Goal: Task Accomplishment & Management: Use online tool/utility

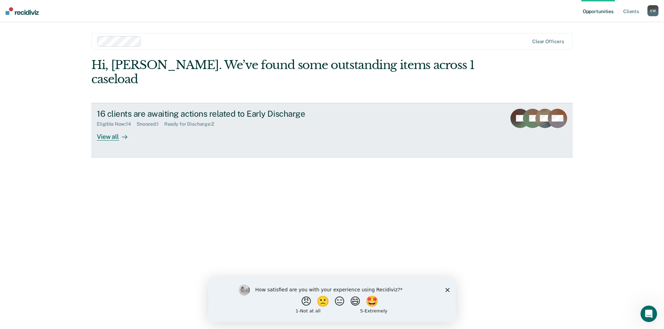
click at [113, 127] on div "View all" at bounding box center [116, 133] width 39 height 13
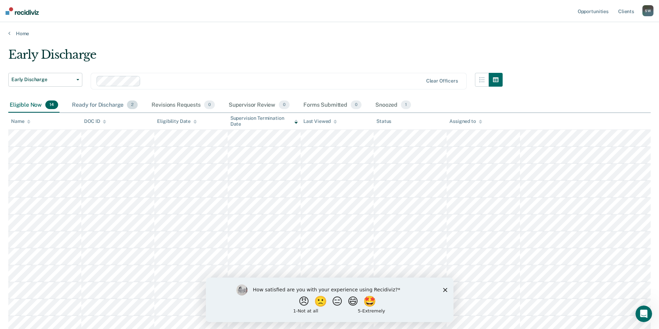
click at [110, 103] on div "Ready for Discharge 2" at bounding box center [105, 105] width 68 height 15
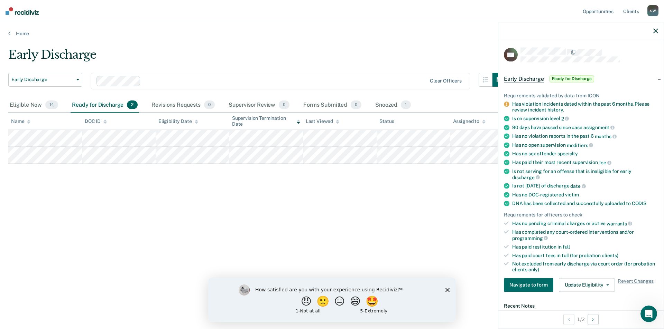
scroll to position [104, 0]
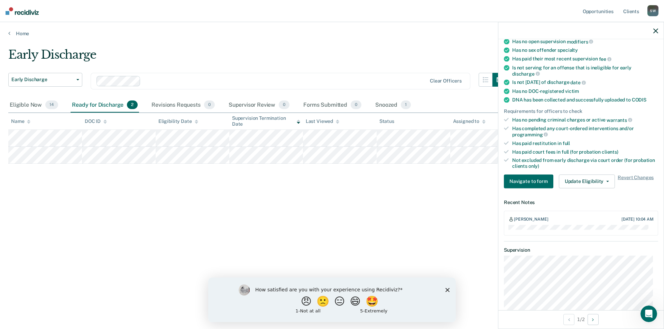
click at [598, 189] on div "Requirements validated by data from ICON Has violation incidents dated within t…" at bounding box center [580, 86] width 165 height 216
click at [599, 182] on button "Update Eligibility" at bounding box center [587, 182] width 56 height 14
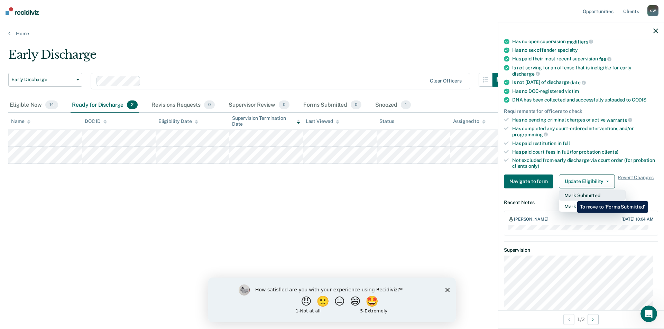
click at [572, 196] on button "Mark Submitted" at bounding box center [592, 195] width 67 height 11
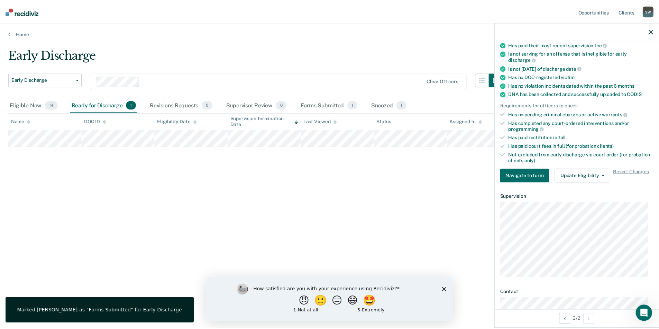
scroll to position [90, 0]
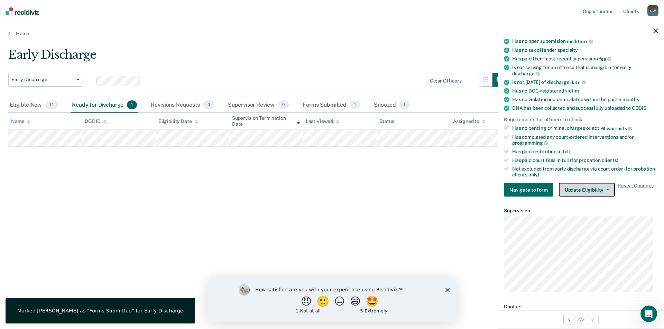
click at [570, 188] on button "Update Eligibility" at bounding box center [587, 190] width 56 height 14
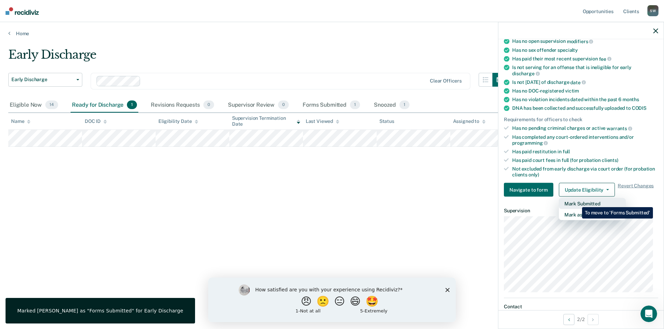
click at [577, 202] on button "Mark Submitted" at bounding box center [592, 203] width 67 height 11
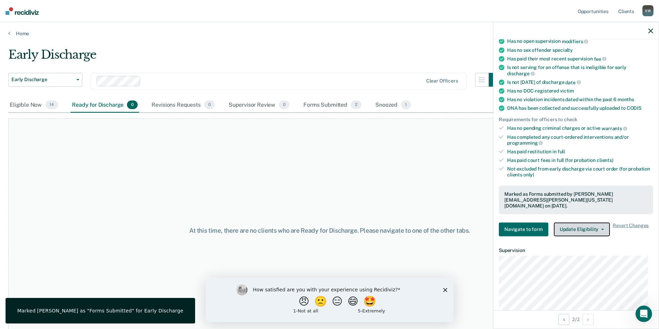
scroll to position [13, 0]
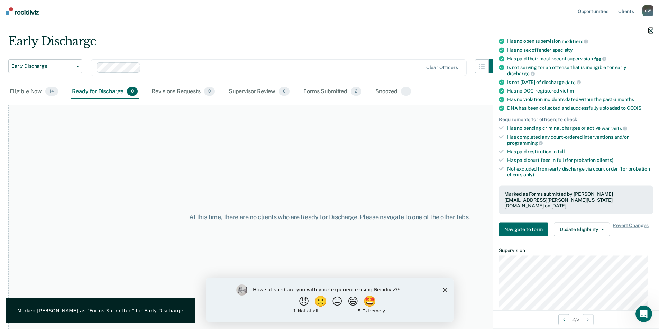
click at [651, 29] on icon "button" at bounding box center [650, 30] width 5 height 5
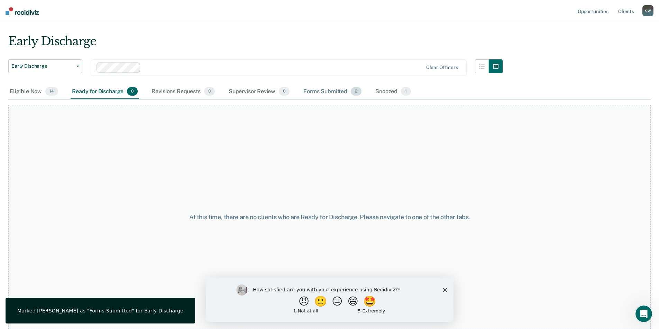
click at [329, 92] on div "Forms Submitted 2" at bounding box center [332, 91] width 61 height 15
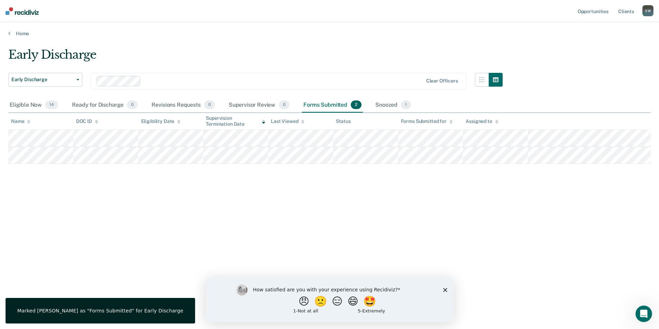
scroll to position [0, 0]
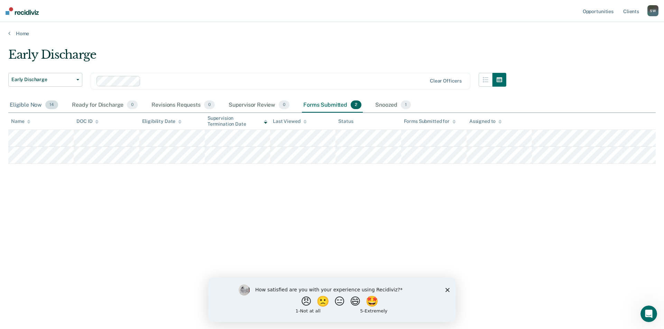
click at [29, 107] on div "Eligible Now 14" at bounding box center [33, 105] width 51 height 15
